Goal: Task Accomplishment & Management: Use online tool/utility

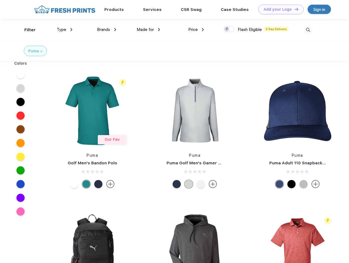
click at [279, 9] on link "Add your Logo Design Tool" at bounding box center [280, 10] width 45 height 10
click at [0, 0] on div "Design Tool" at bounding box center [0, 0] width 0 height 0
click at [294, 9] on link "Add your Logo Design Tool" at bounding box center [280, 10] width 45 height 10
click at [26, 30] on div "Filter" at bounding box center [29, 30] width 11 height 6
click at [65, 30] on span "Type" at bounding box center [62, 29] width 10 height 5
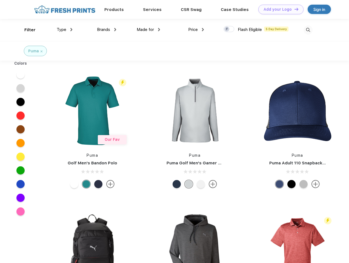
click at [107, 30] on span "Brands" at bounding box center [103, 29] width 13 height 5
click at [148, 30] on span "Made for" at bounding box center [145, 29] width 17 height 5
click at [196, 30] on span "Price" at bounding box center [193, 29] width 10 height 5
click at [229, 29] on div at bounding box center [228, 29] width 11 height 6
click at [227, 29] on input "checkbox" at bounding box center [225, 28] width 4 height 4
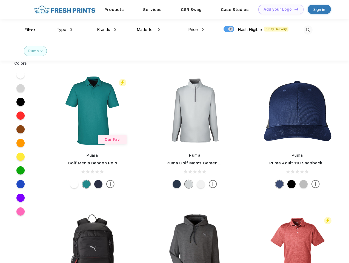
click at [308, 30] on img at bounding box center [307, 29] width 9 height 9
